Goal: Task Accomplishment & Management: Manage account settings

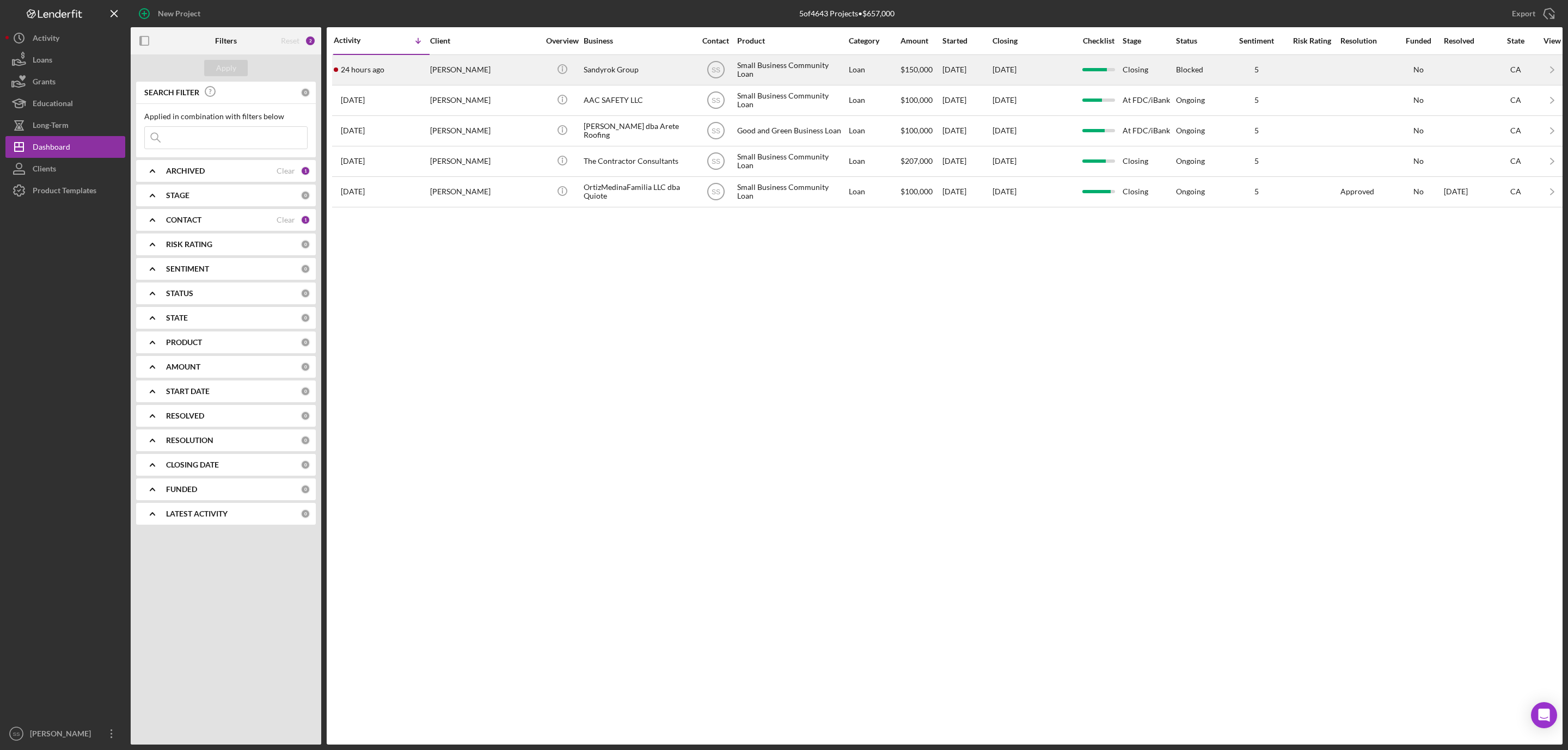
click at [600, 74] on div "Sandyrok Group" at bounding box center [639, 70] width 109 height 29
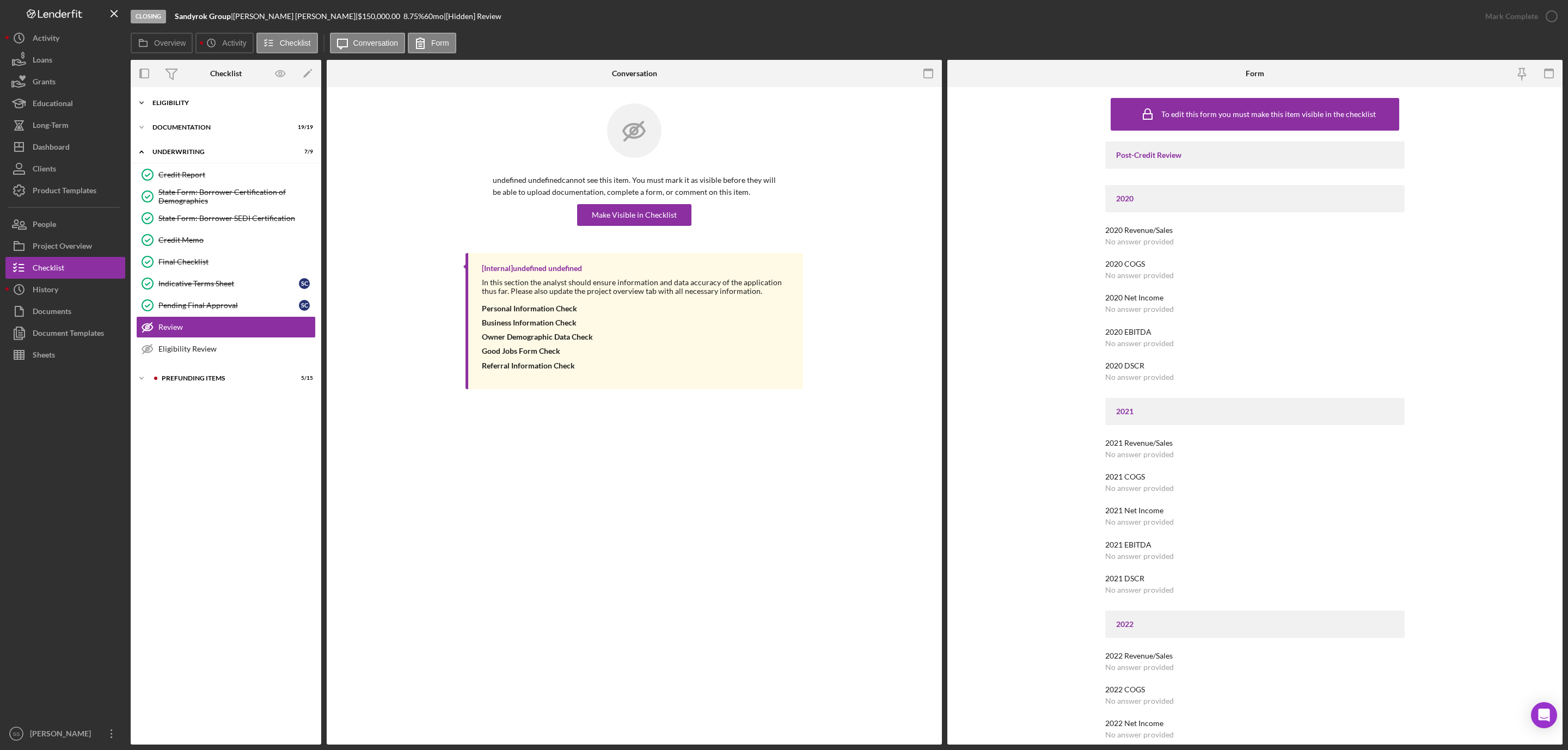
click at [186, 105] on div "Eligibility" at bounding box center [229, 102] width 155 height 7
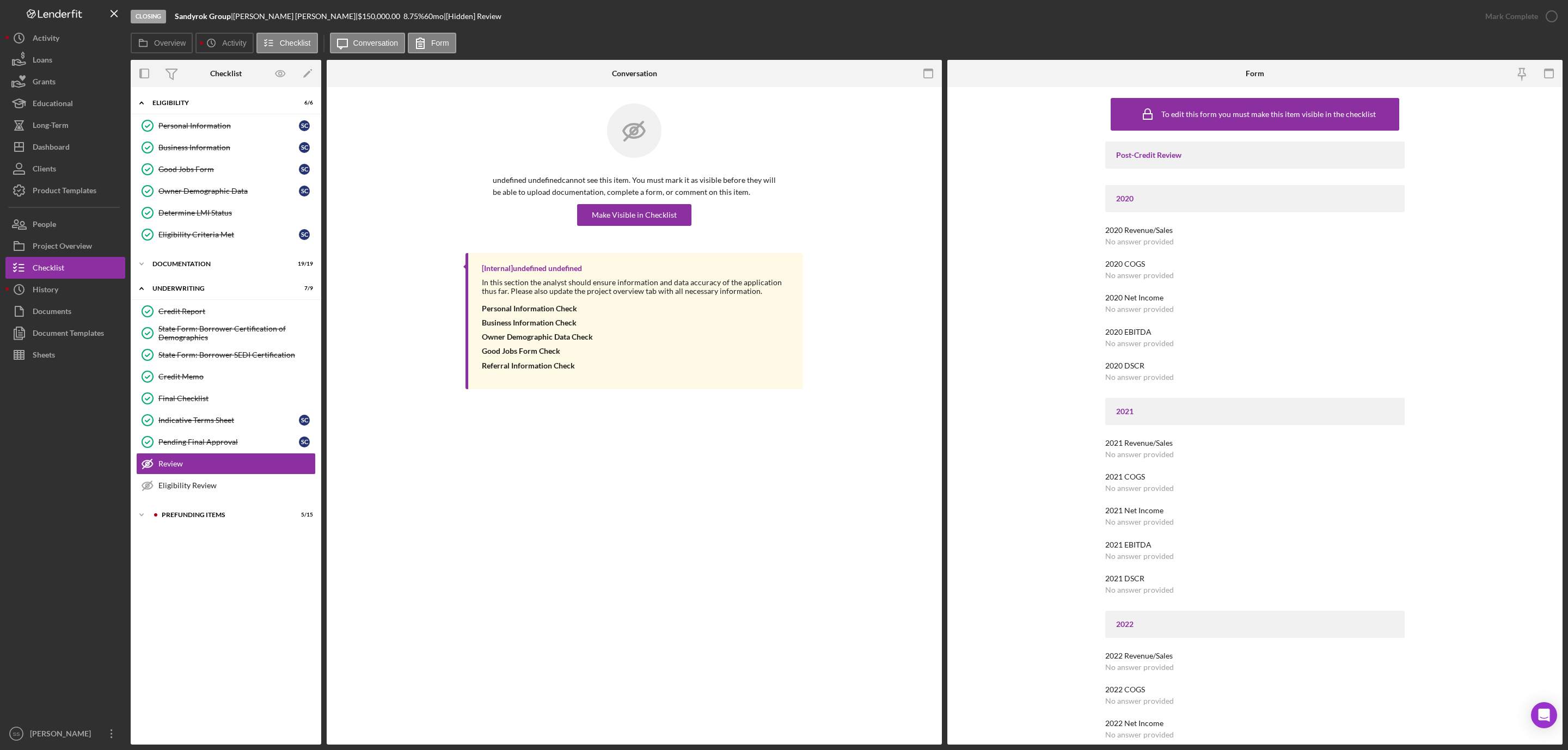
click at [188, 16] on b "Sandyrok Group" at bounding box center [203, 16] width 57 height 9
copy div "Sandyrok Group |"
drag, startPoint x: 200, startPoint y: 520, endPoint x: 225, endPoint y: 530, distance: 26.9
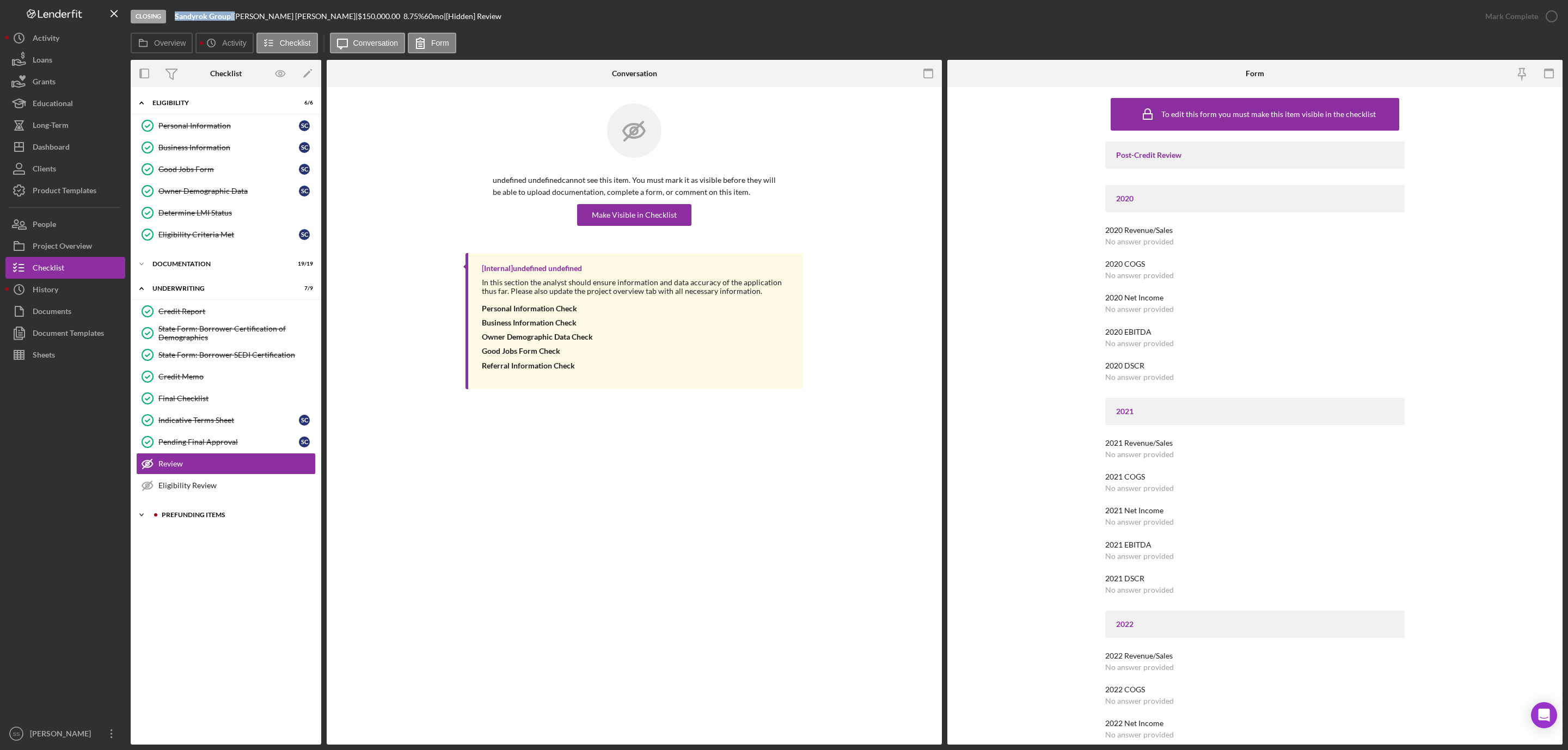
click at [200, 520] on div "Icon/Expander Prefunding Items 5 / 15" at bounding box center [225, 515] width 190 height 21
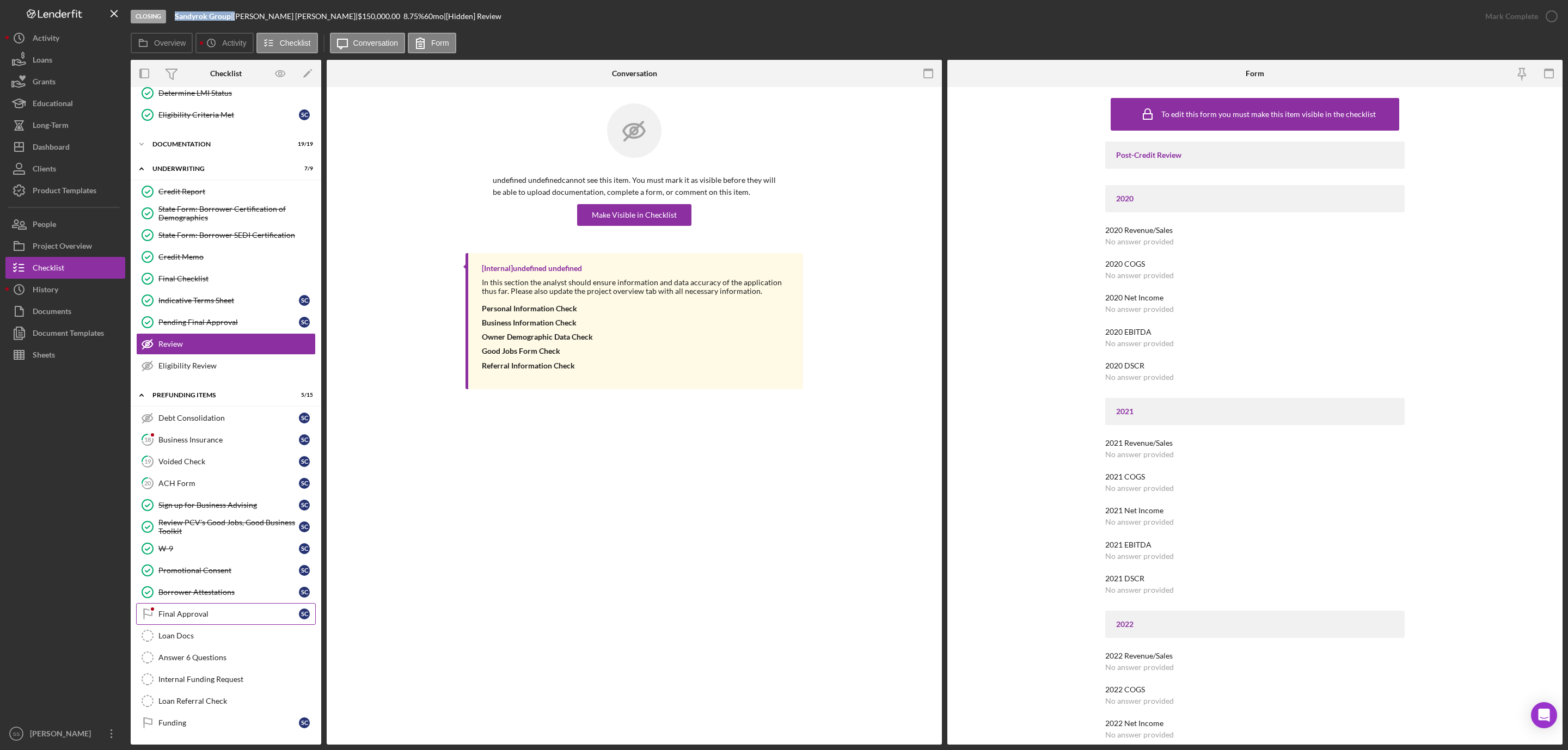
click at [206, 617] on link "Final Approval Final Approval S C" at bounding box center [226, 614] width 179 height 21
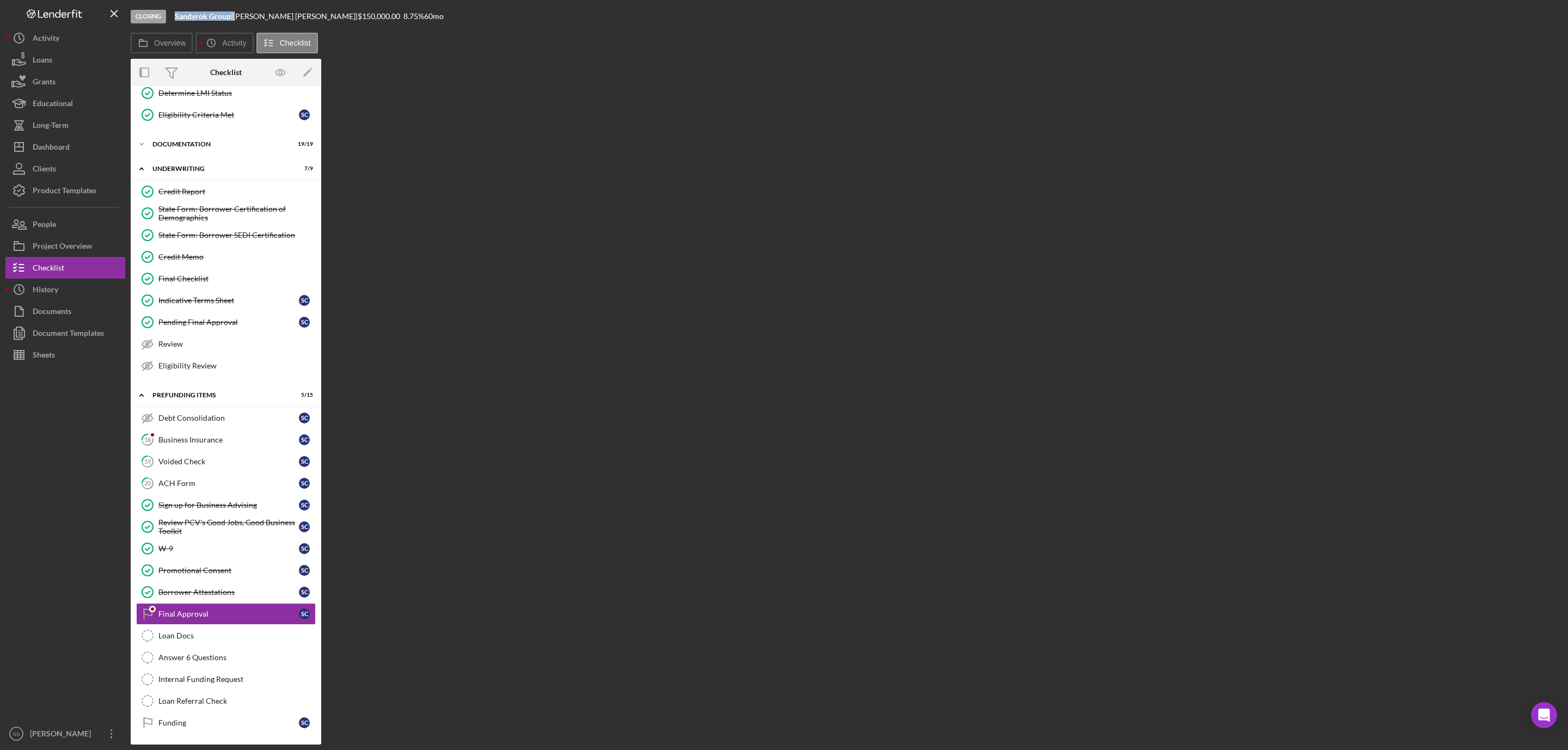
scroll to position [137, 0]
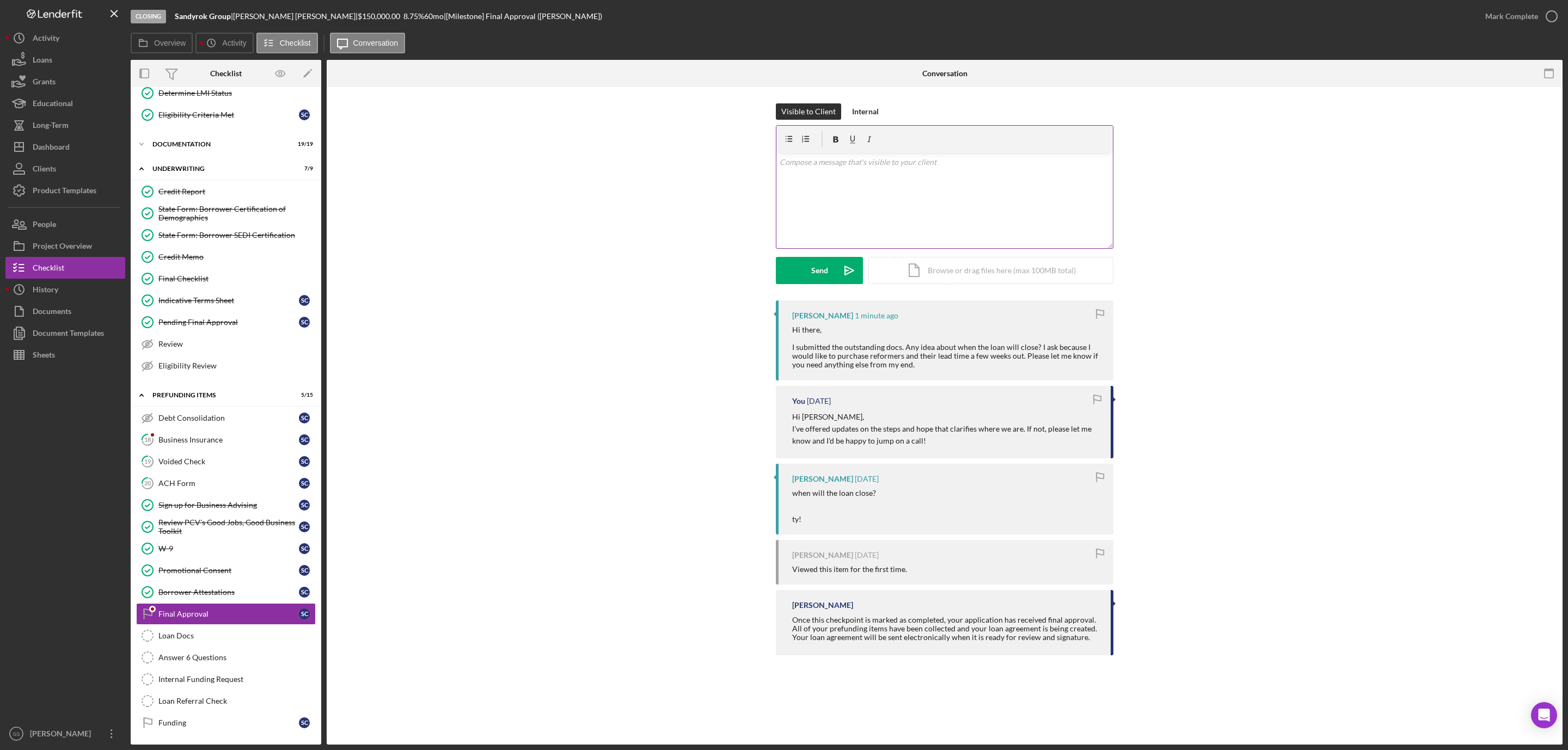
click at [871, 201] on div "v Color teal Color pink Remove color Add row above Add row below Add column bef…" at bounding box center [944, 201] width 336 height 96
click at [827, 271] on button "Send Icon/icon-invite-send" at bounding box center [819, 271] width 87 height 27
